Goal: Information Seeking & Learning: Learn about a topic

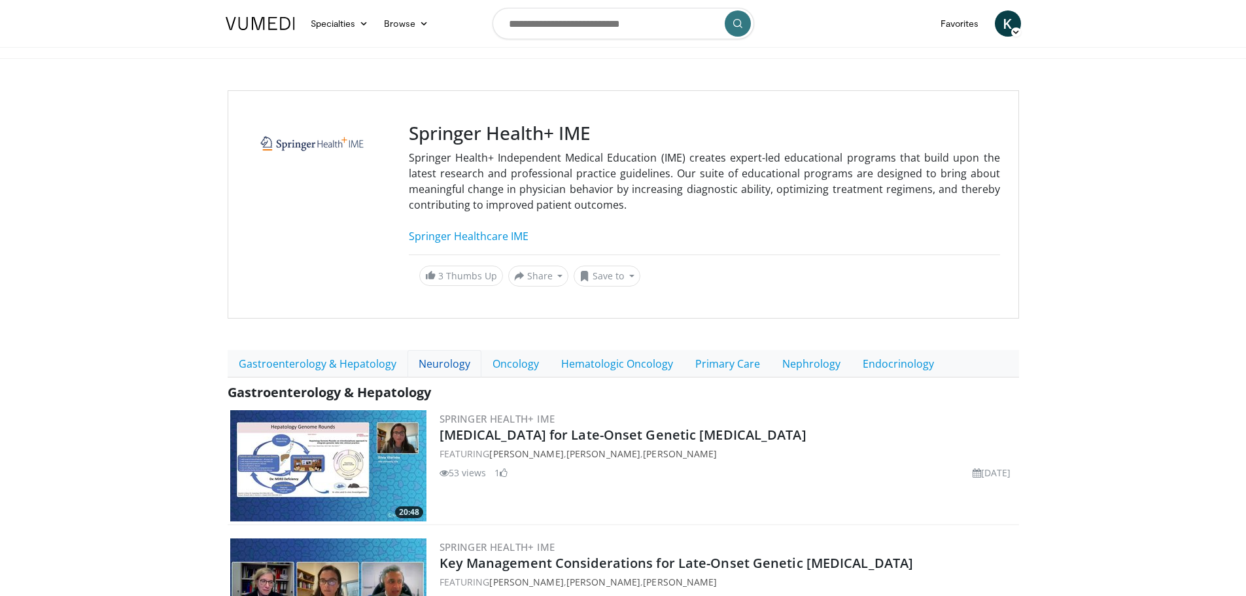
click at [443, 366] on link "Neurology" at bounding box center [445, 363] width 74 height 27
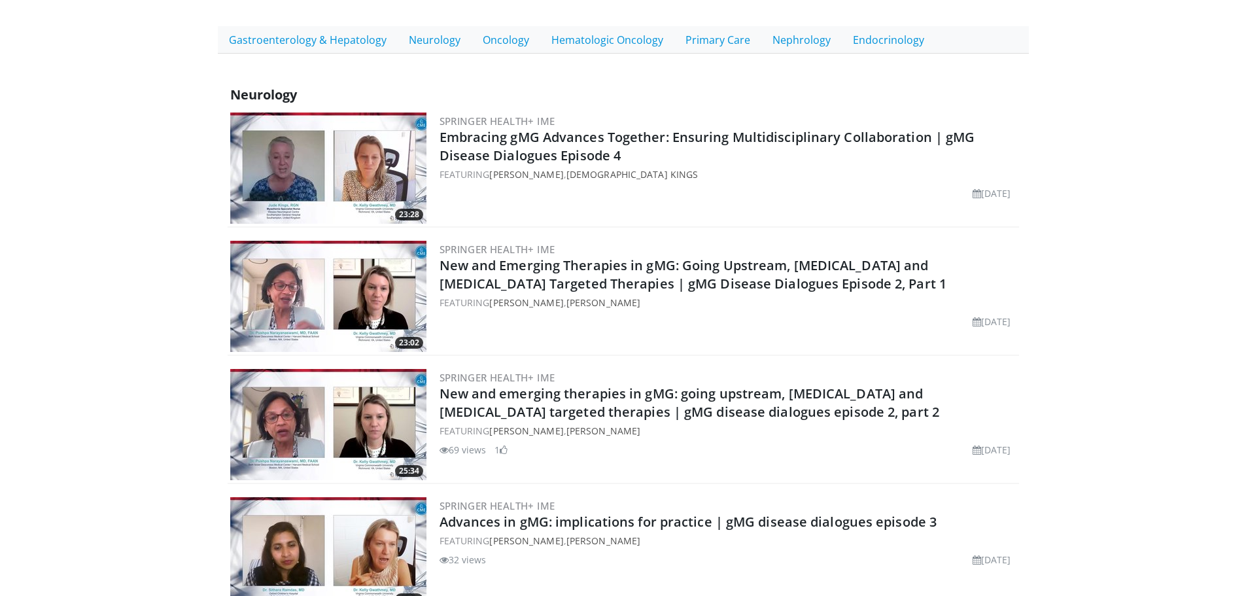
scroll to position [323, 0]
